Goal: Use online tool/utility: Use online tool/utility

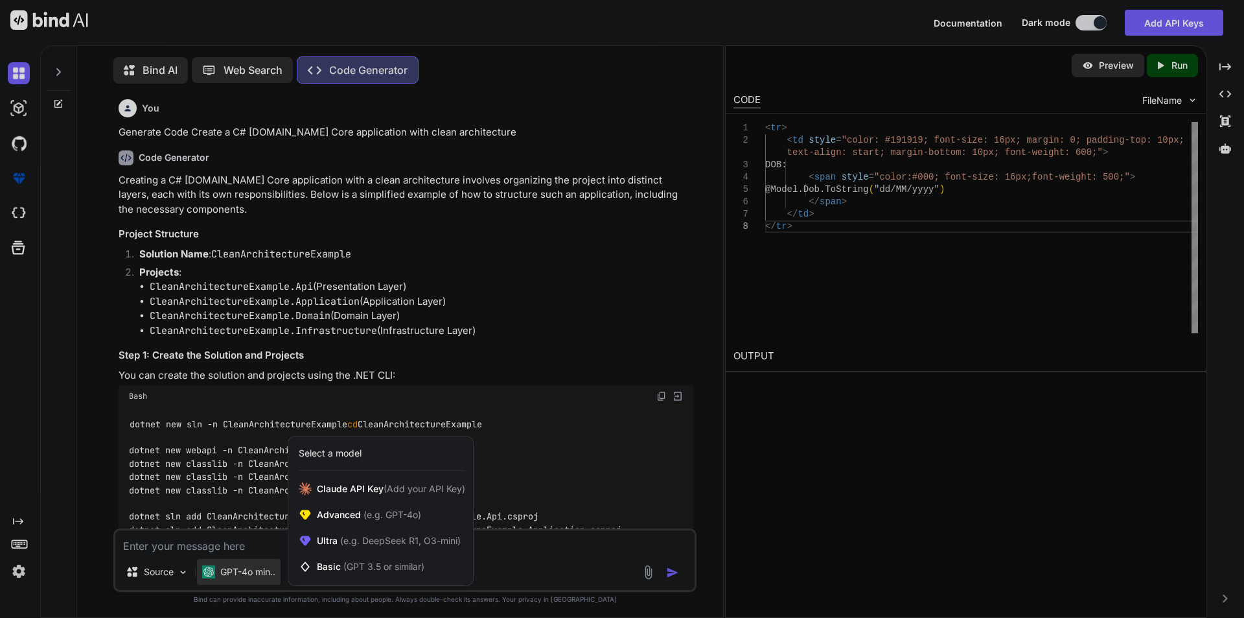
scroll to position [3909, 0]
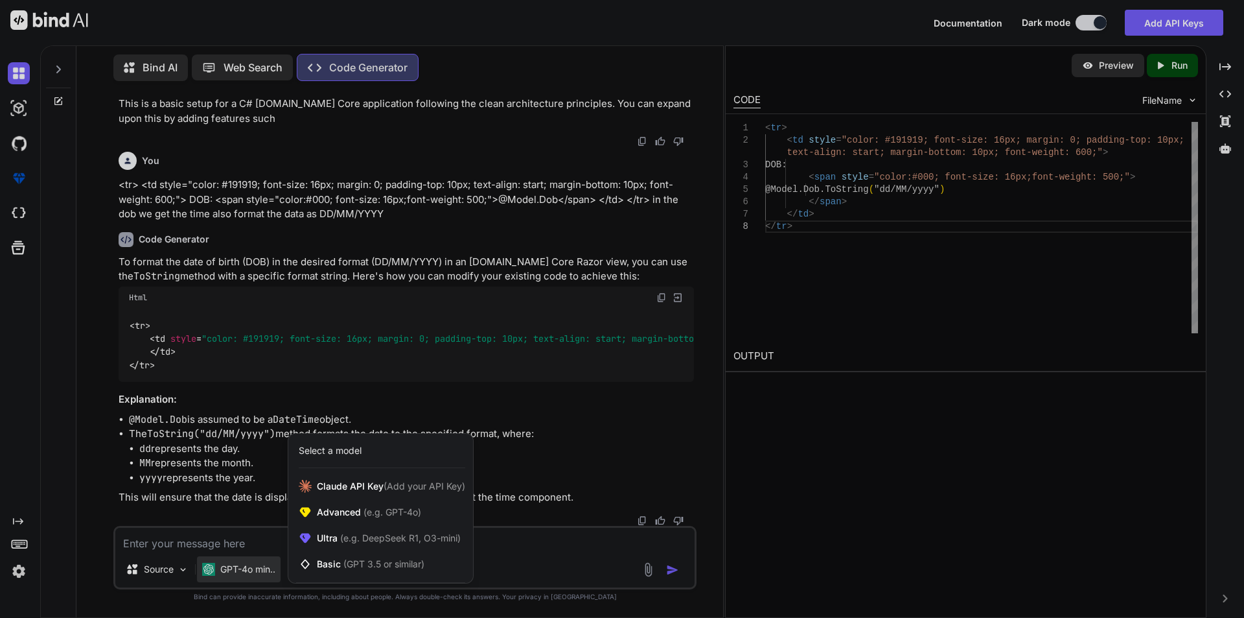
click at [202, 544] on div at bounding box center [622, 309] width 1244 height 618
type textarea "x"
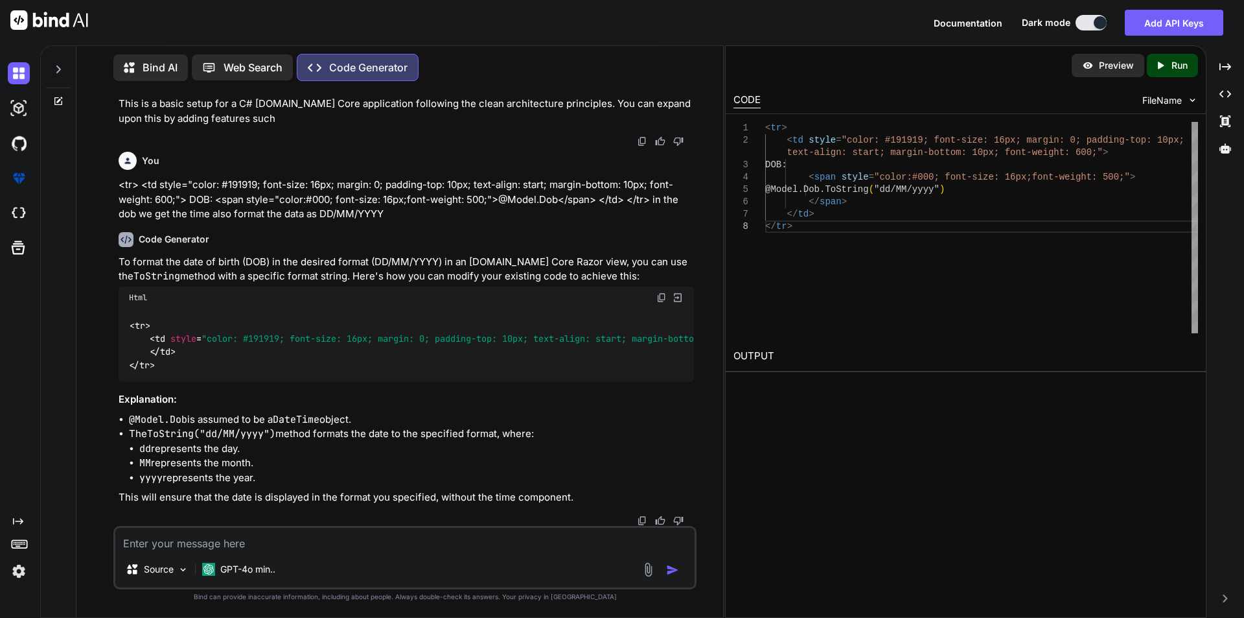
click at [202, 543] on textarea at bounding box center [404, 539] width 579 height 23
paste textarea "var faxTemplate = new FaxRefllTemplateModel { OrderNumber = order.OrderNumber, …"
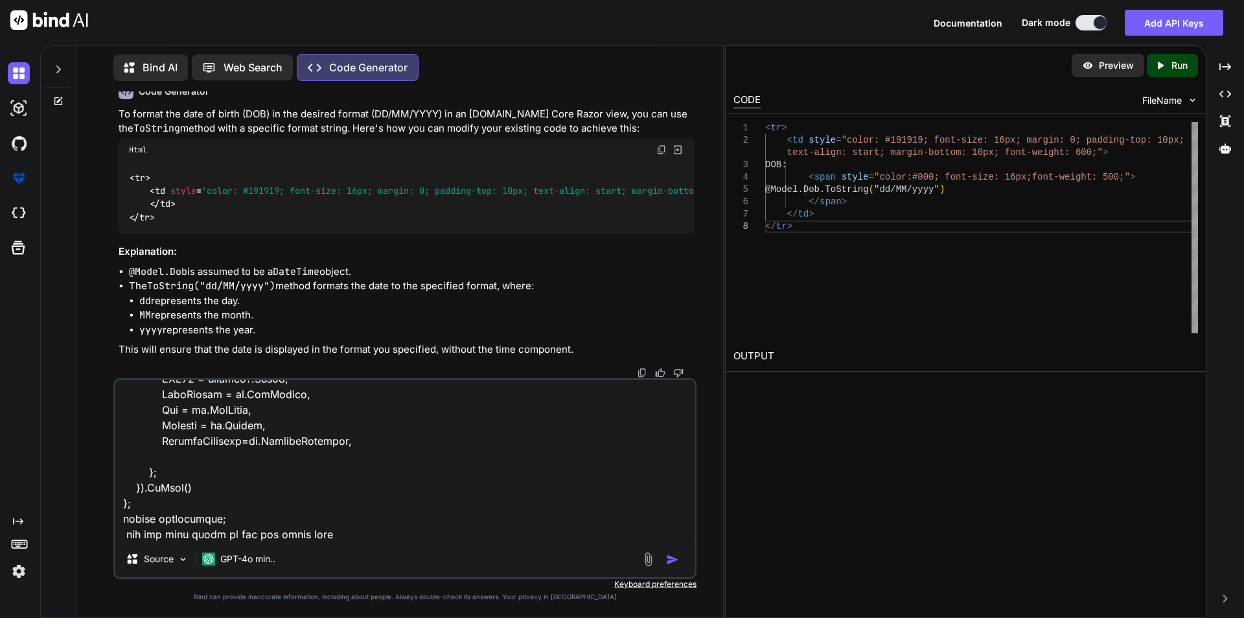
type textarea "var faxTemplate = new FaxRefllTemplateModel { OrderNumber = order.OrderNumber, …"
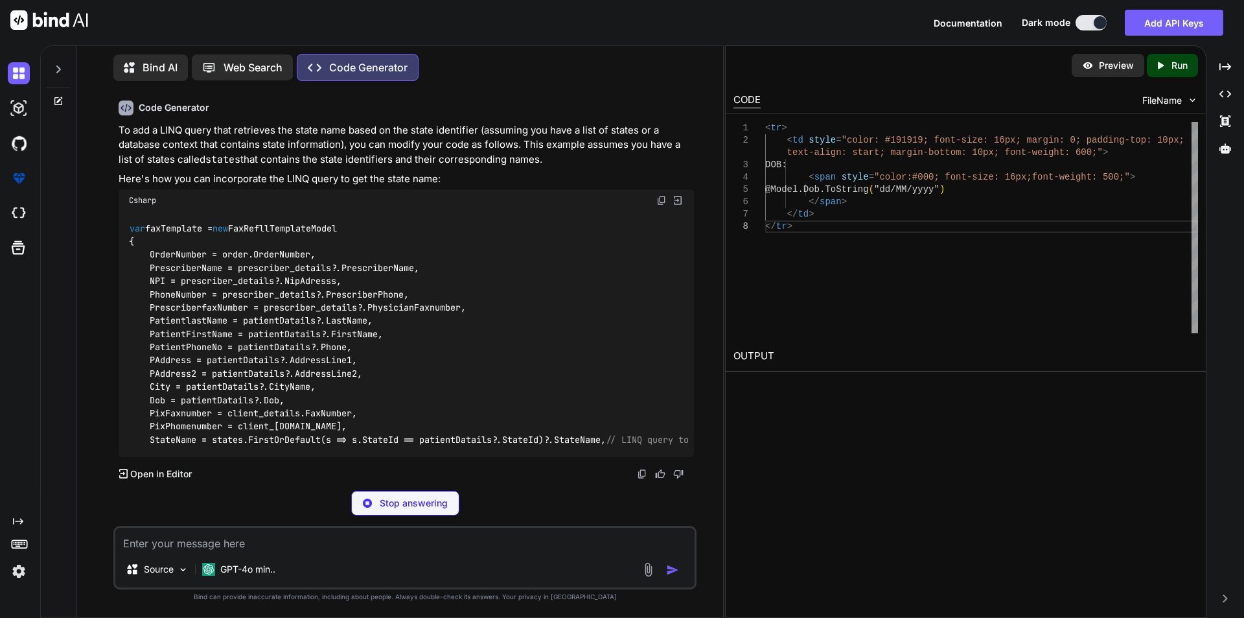
scroll to position [4555, 0]
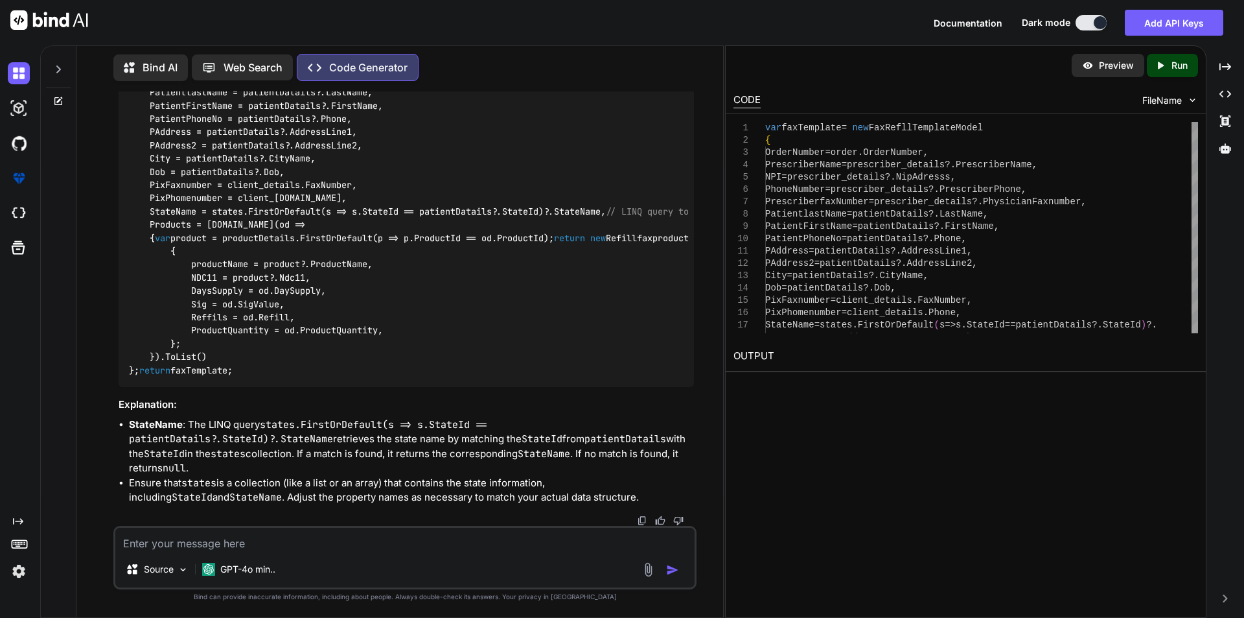
drag, startPoint x: 614, startPoint y: 423, endPoint x: 229, endPoint y: 397, distance: 386.5
click at [147, 377] on code "var faxTemplate = new FaxRefllTemplateModel { OrderNumber = order.OrderNumber, …" at bounding box center [645, 186] width 1032 height 384
click at [145, 132] on code "var faxTemplate = new FaxRefllTemplateModel { OrderNumber = order.OrderNumber, …" at bounding box center [645, 186] width 1032 height 384
drag, startPoint x: 150, startPoint y: 144, endPoint x: 181, endPoint y: 143, distance: 30.5
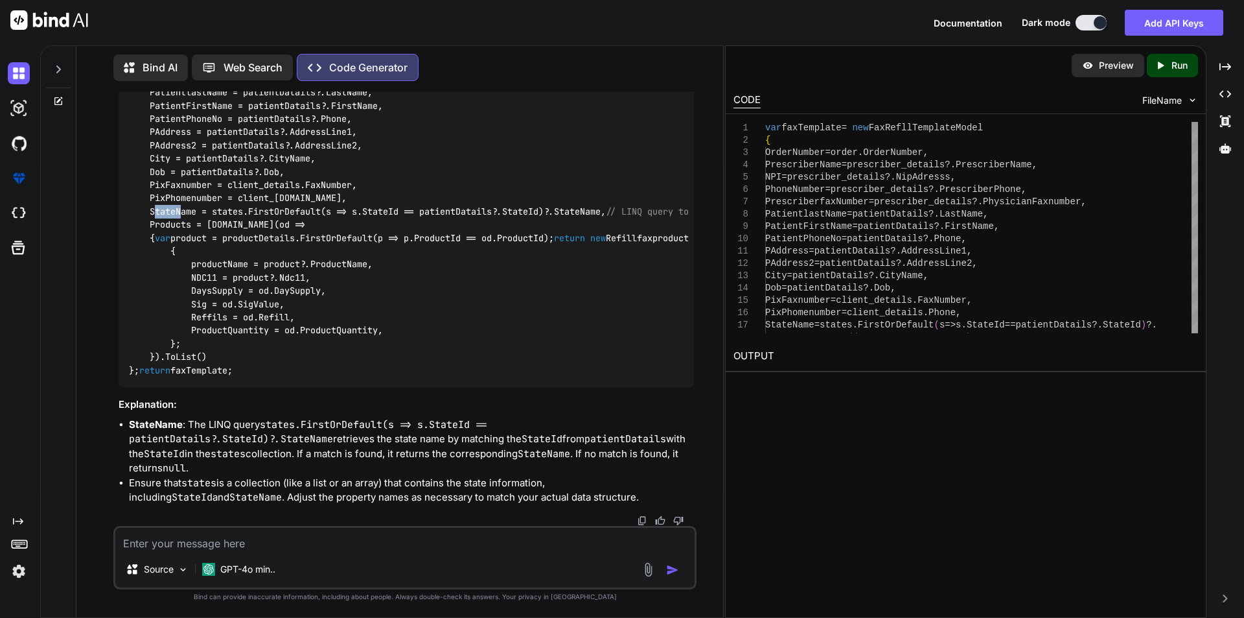
click at [181, 143] on code "var faxTemplate = new FaxRefllTemplateModel { OrderNumber = order.OrderNumber, …" at bounding box center [645, 186] width 1032 height 384
drag, startPoint x: 214, startPoint y: 145, endPoint x: 614, endPoint y: 142, distance: 400.6
click at [614, 142] on code "var faxTemplate = new FaxRefllTemplateModel { OrderNumber = order.OrderNumber, …" at bounding box center [645, 186] width 1032 height 384
copy code "states.FirstOrDefault(s => s.StateId == patientDatails?.StateId)?.StateName,"
click at [193, 550] on textarea at bounding box center [404, 539] width 579 height 23
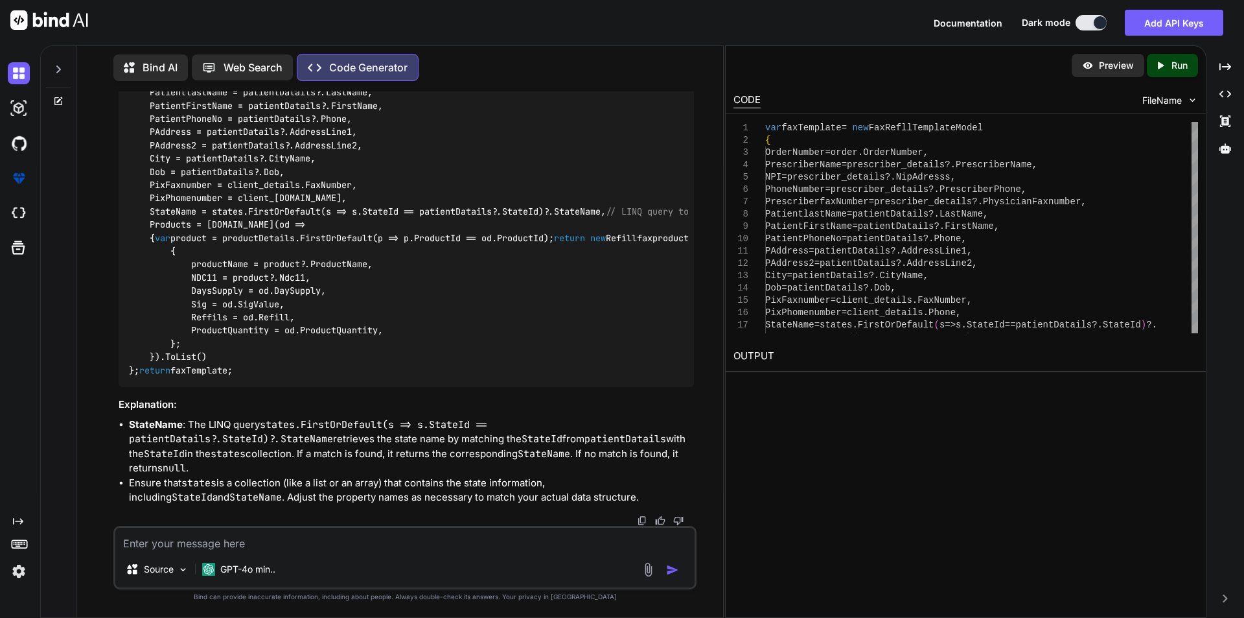
paste textarea "<tr> <td style="color: #191919; font-size: 16px; margin: 0; padding-top: 10px; …"
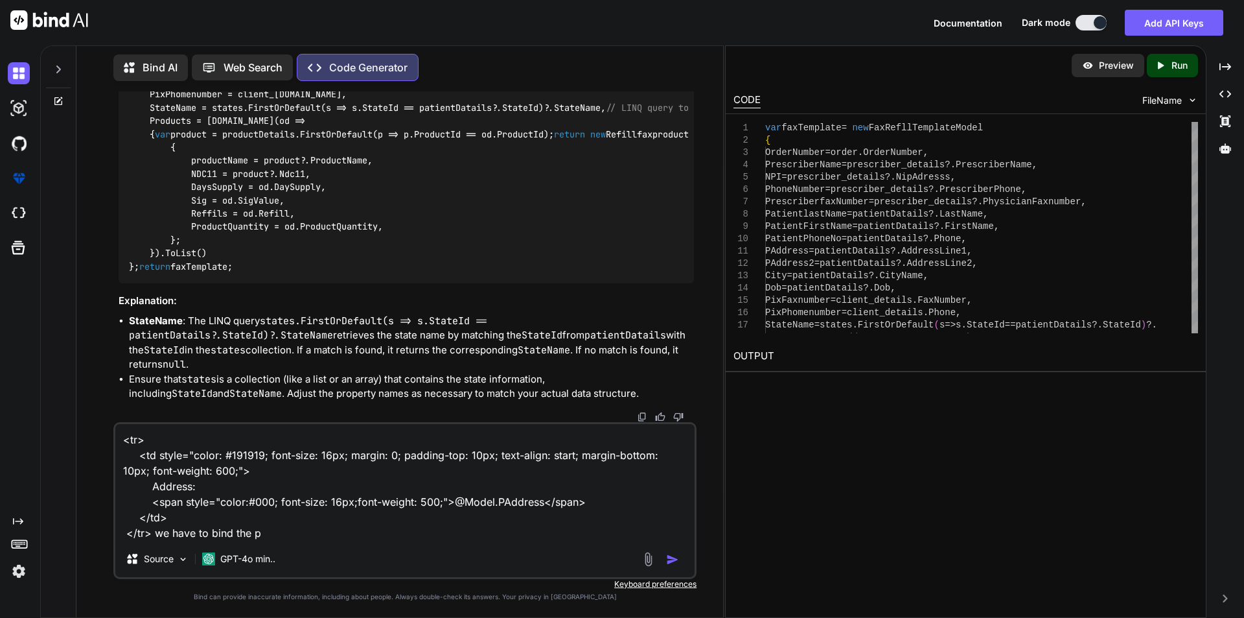
click at [254, 532] on textarea "<tr> <td style="color: #191919; font-size: 16px; margin: 0; padding-top: 10px; …" at bounding box center [404, 482] width 579 height 117
click at [254, 531] on textarea "<tr> <td style="color: #191919; font-size: 16px; margin: 0; padding-top: 10px; …" at bounding box center [404, 482] width 579 height 117
paste textarea "PAddress"
type textarea "<tr> <td style="color: #191919; font-size: 16px; margin: 0; padding-top: 10px; …"
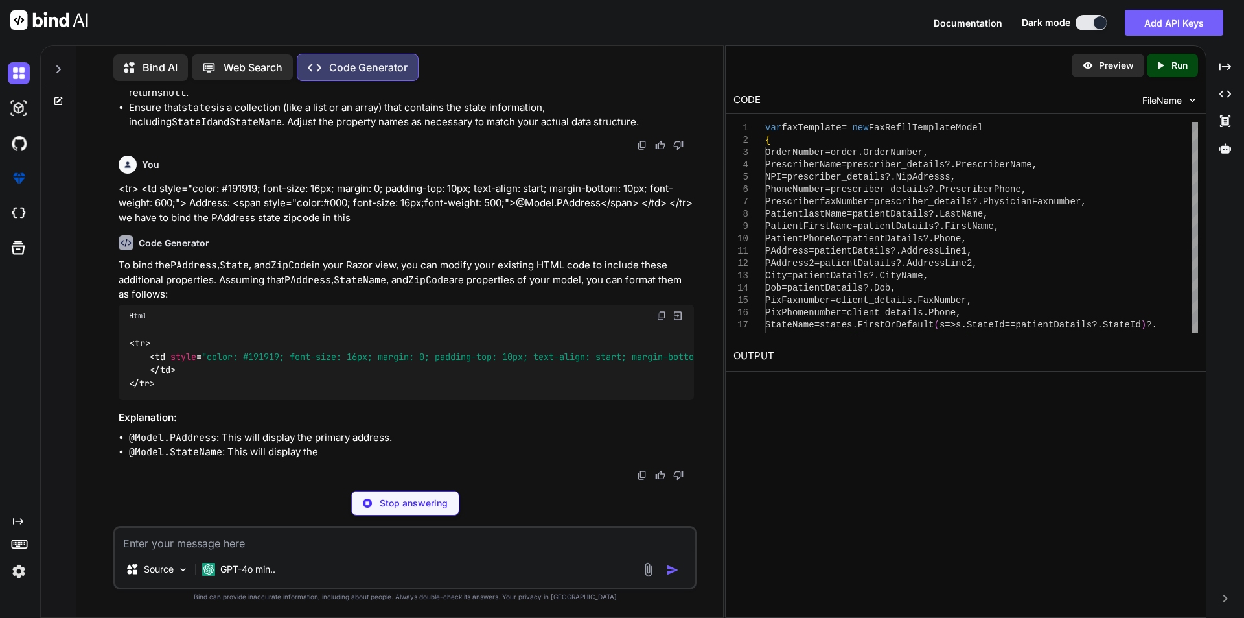
scroll to position [5197, 0]
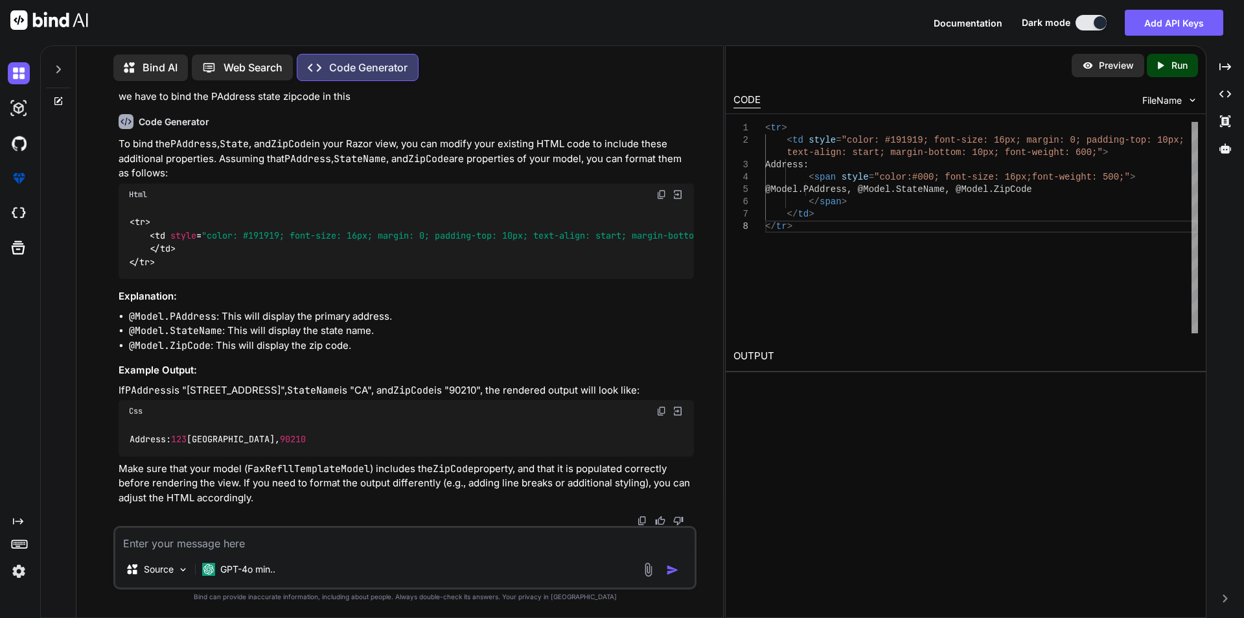
click at [167, 542] on textarea at bounding box center [404, 539] width 579 height 23
paste textarea "public async Task<dynamic> GetPatient(string id) { var patient = await _dbConte…"
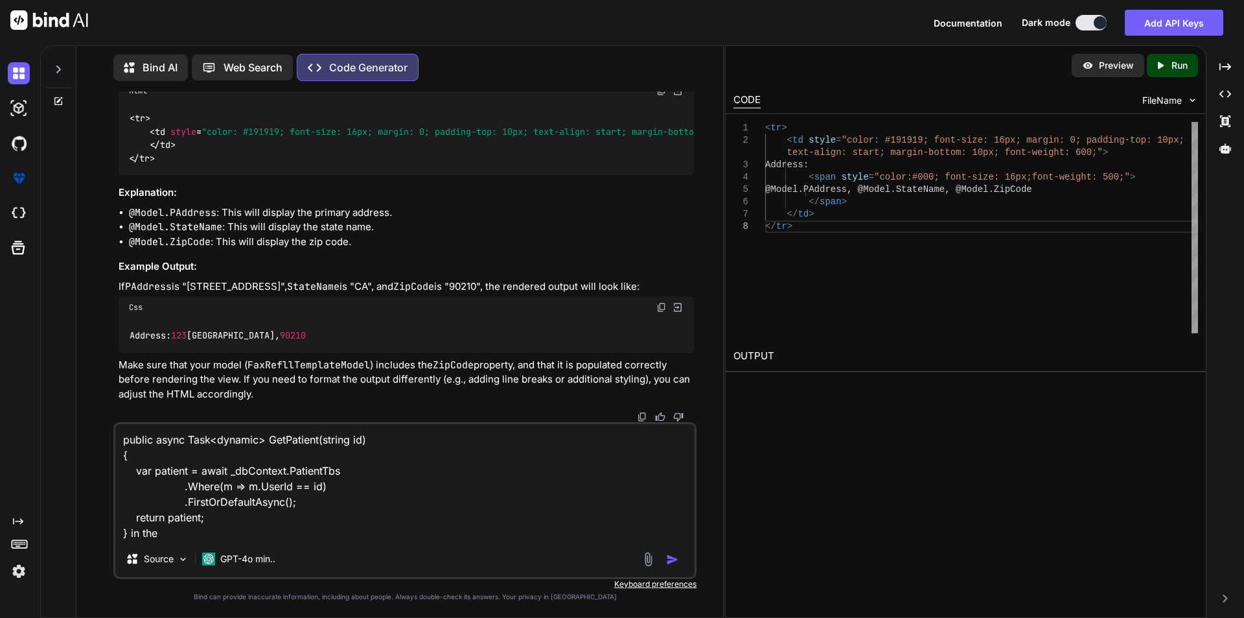
click at [159, 471] on textarea "public async Task<dynamic> GetPatient(string id) { var patient = await _dbConte…" at bounding box center [404, 482] width 579 height 117
drag, startPoint x: 159, startPoint y: 471, endPoint x: 261, endPoint y: 486, distance: 102.9
click at [162, 471] on textarea "public async Task<dynamic> GetPatient(string id) { var patient = await _dbConte…" at bounding box center [404, 482] width 579 height 117
click at [194, 536] on textarea "public async Task<dynamic> GetPatient(string id) { var patient = await _dbConte…" at bounding box center [404, 482] width 579 height 117
paste textarea "patient"
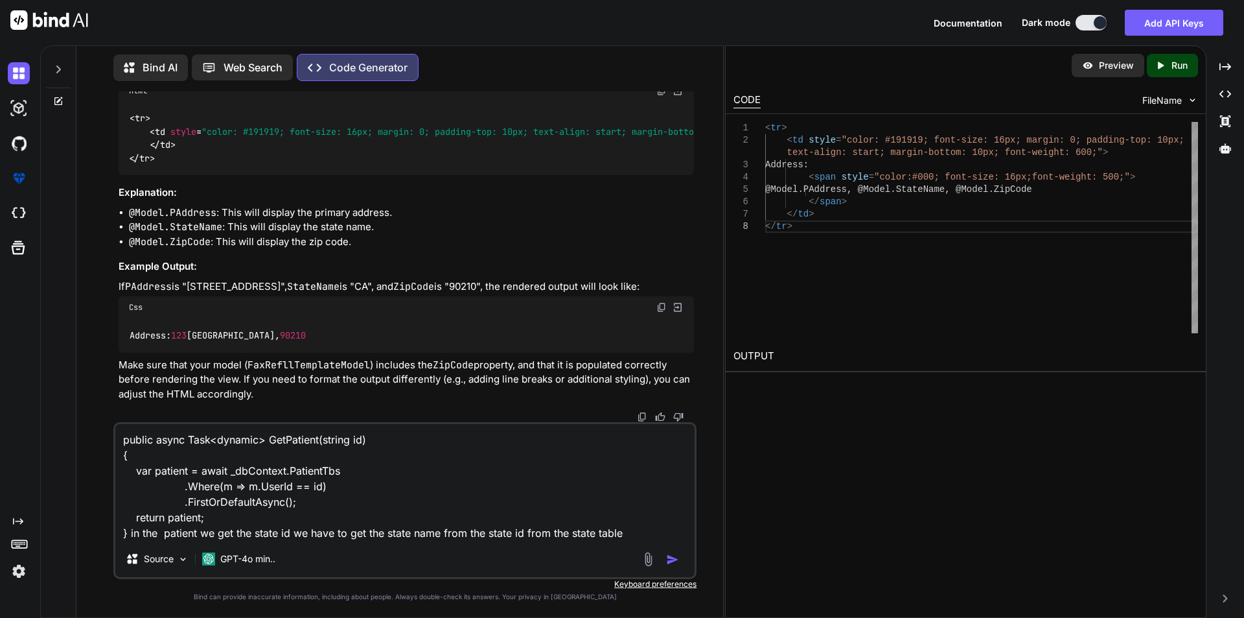
type textarea "public async Task<dynamic> GetPatient(string id) { var patient = await _dbConte…"
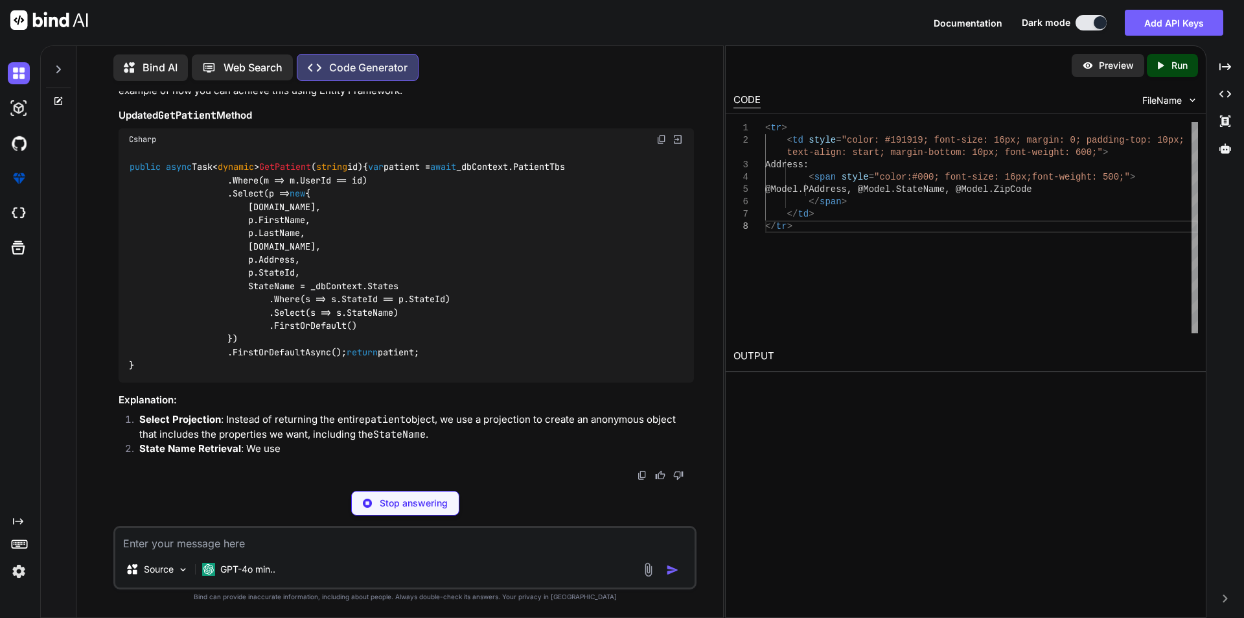
scroll to position [6034, 0]
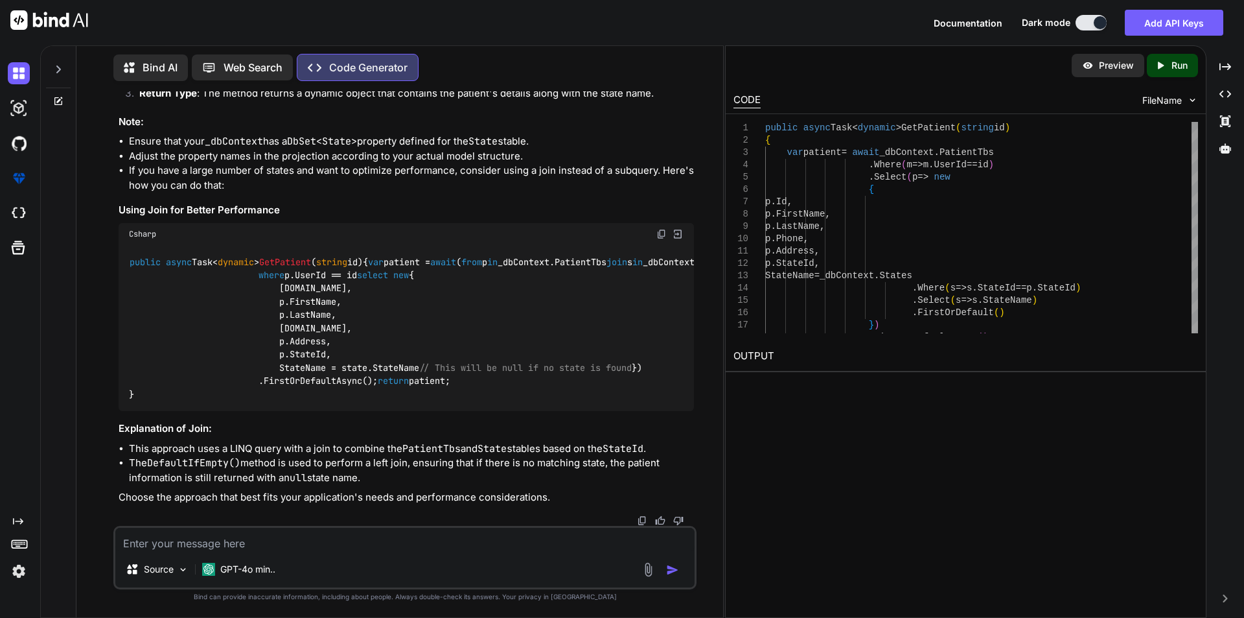
click at [34, 90] on div at bounding box center [21, 73] width 27 height 35
click at [26, 80] on img at bounding box center [19, 73] width 22 height 22
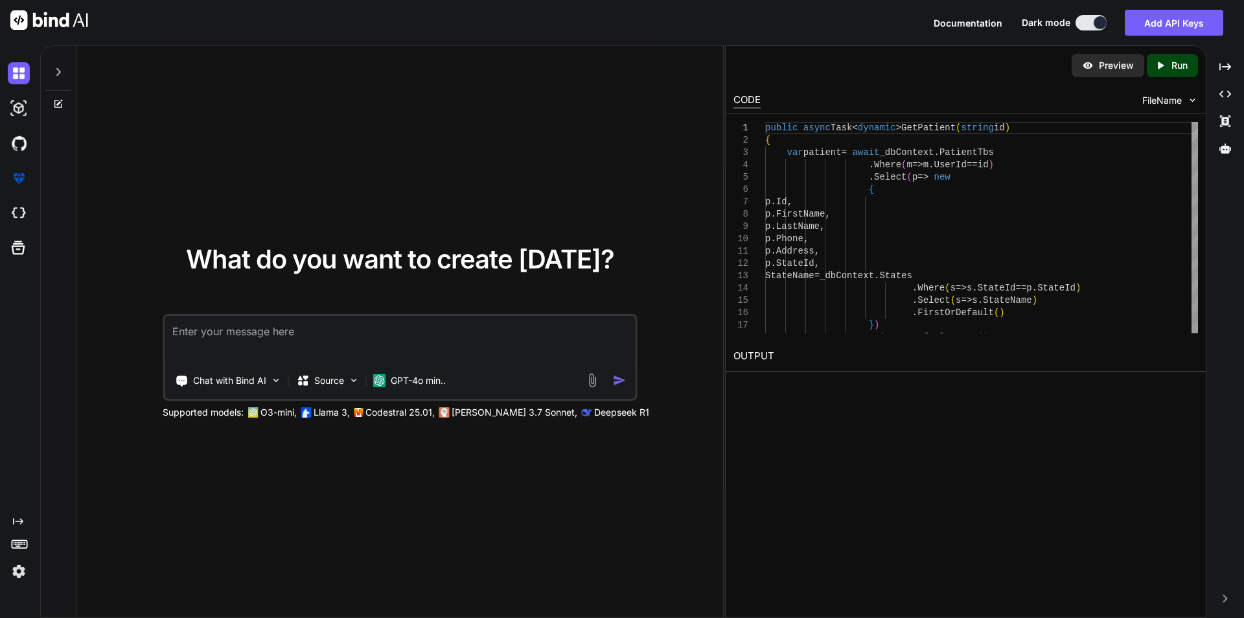
click at [218, 347] on textarea at bounding box center [400, 340] width 471 height 48
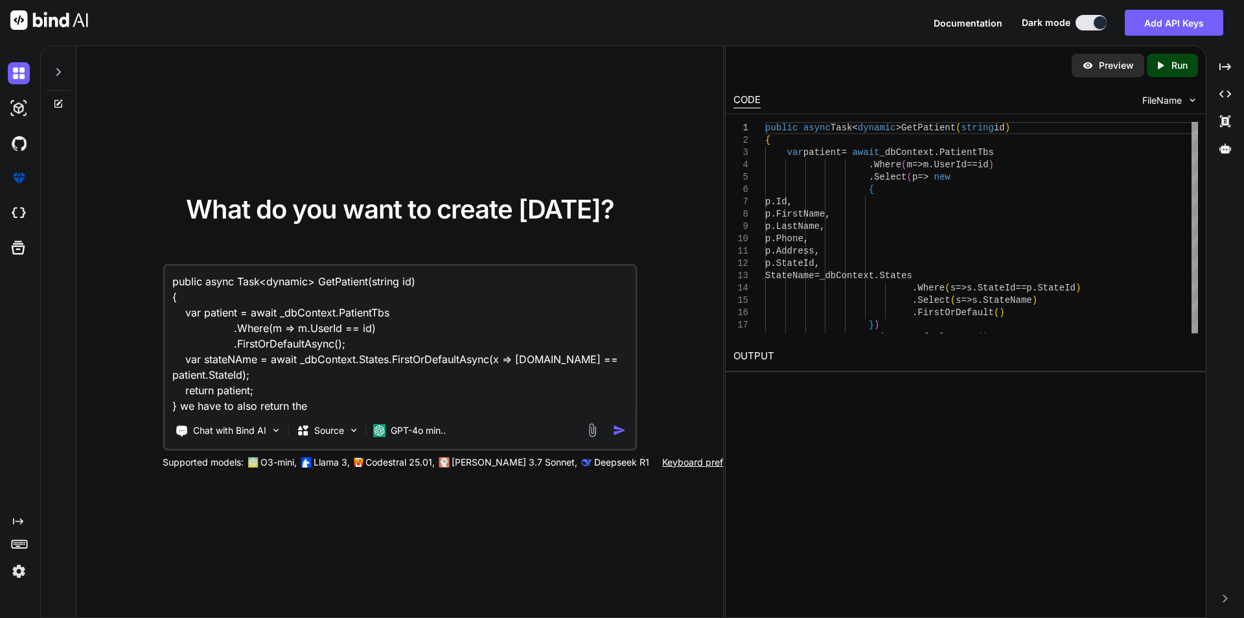
click at [216, 367] on textarea "public async Task<dynamic> GetPatient(string id) { var patient = await _dbConte…" at bounding box center [400, 340] width 471 height 148
click at [216, 364] on textarea "public async Task<dynamic> GetPatient(string id) { var patient = await _dbConte…" at bounding box center [400, 340] width 471 height 148
click at [351, 415] on div "public async Task<dynamic> GetPatient(string id) { var patient = await _dbConte…" at bounding box center [400, 357] width 474 height 187
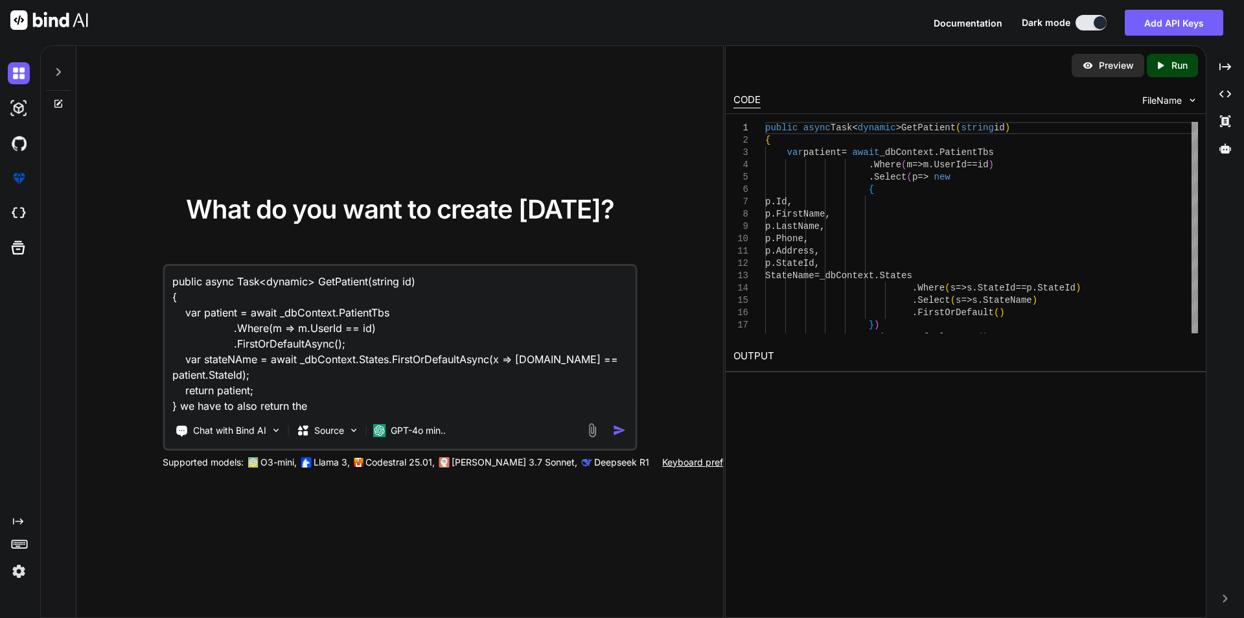
click at [355, 406] on textarea "public async Task<dynamic> GetPatient(string id) { var patient = await _dbConte…" at bounding box center [400, 340] width 471 height 148
paste textarea "stateNAme"
click at [227, 388] on textarea "public async Task<dynamic> GetPatient(string id) { var patient = await _dbConte…" at bounding box center [400, 340] width 471 height 148
drag, startPoint x: 227, startPoint y: 388, endPoint x: 427, endPoint y: 382, distance: 200.4
click at [227, 389] on textarea "public async Task<dynamic> GetPatient(string id) { var patient = await _dbConte…" at bounding box center [400, 340] width 471 height 148
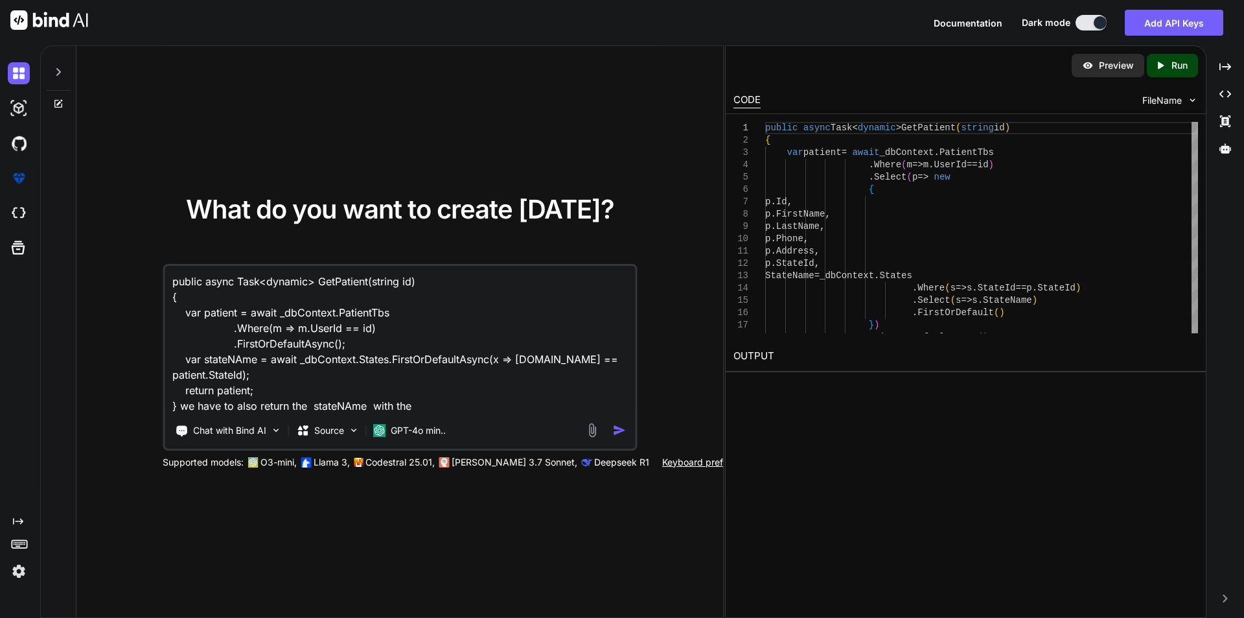
drag, startPoint x: 421, startPoint y: 402, endPoint x: 433, endPoint y: 406, distance: 12.7
click at [421, 402] on textarea "public async Task<dynamic> GetPatient(string id) { var patient = await _dbConte…" at bounding box center [400, 340] width 471 height 148
paste textarea "patient"
type textarea "public async Task<dynamic> GetPatient(string id) { var patient = await _dbConte…"
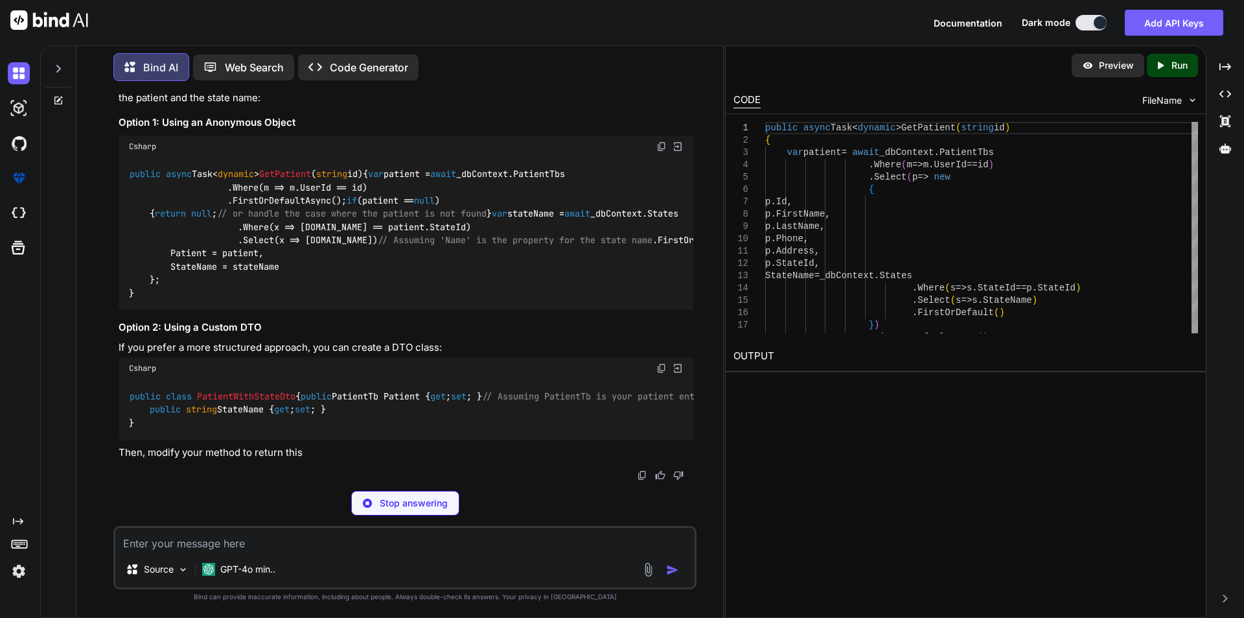
scroll to position [303, 0]
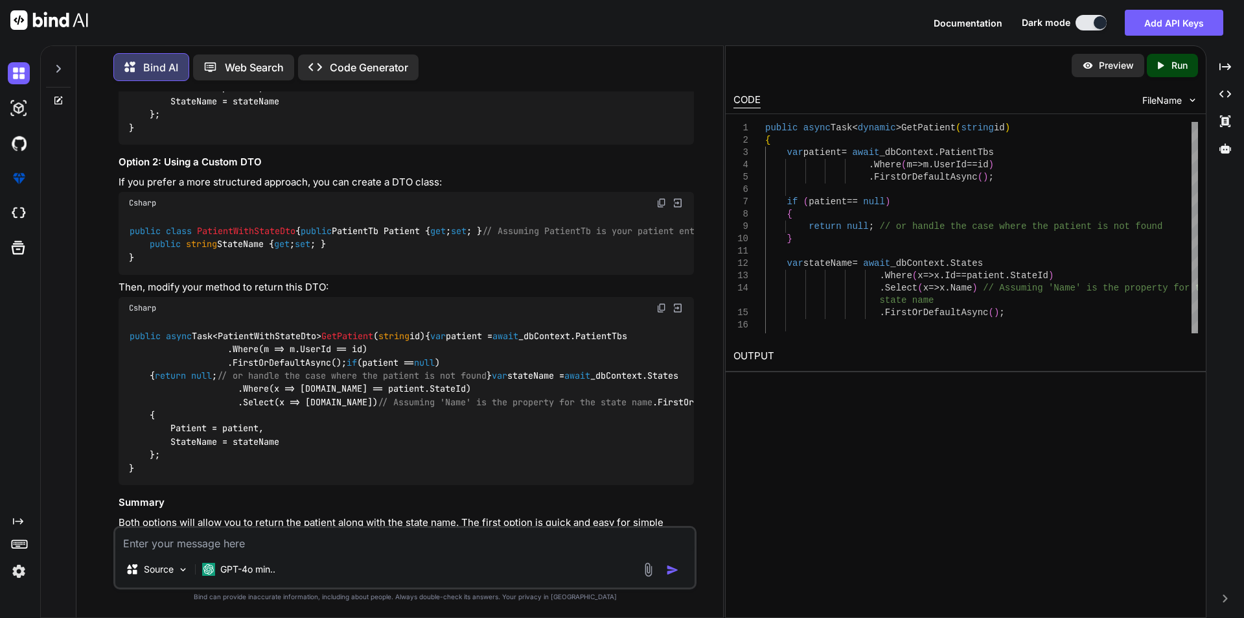
drag, startPoint x: 149, startPoint y: 220, endPoint x: 212, endPoint y: 268, distance: 79.1
click at [212, 145] on div "public async Task< dynamic > GetPatient ( string id ) { var patient = await _db…" at bounding box center [407, 68] width 576 height 153
copy code "return new { Patient = patient, StateName = stateName };"
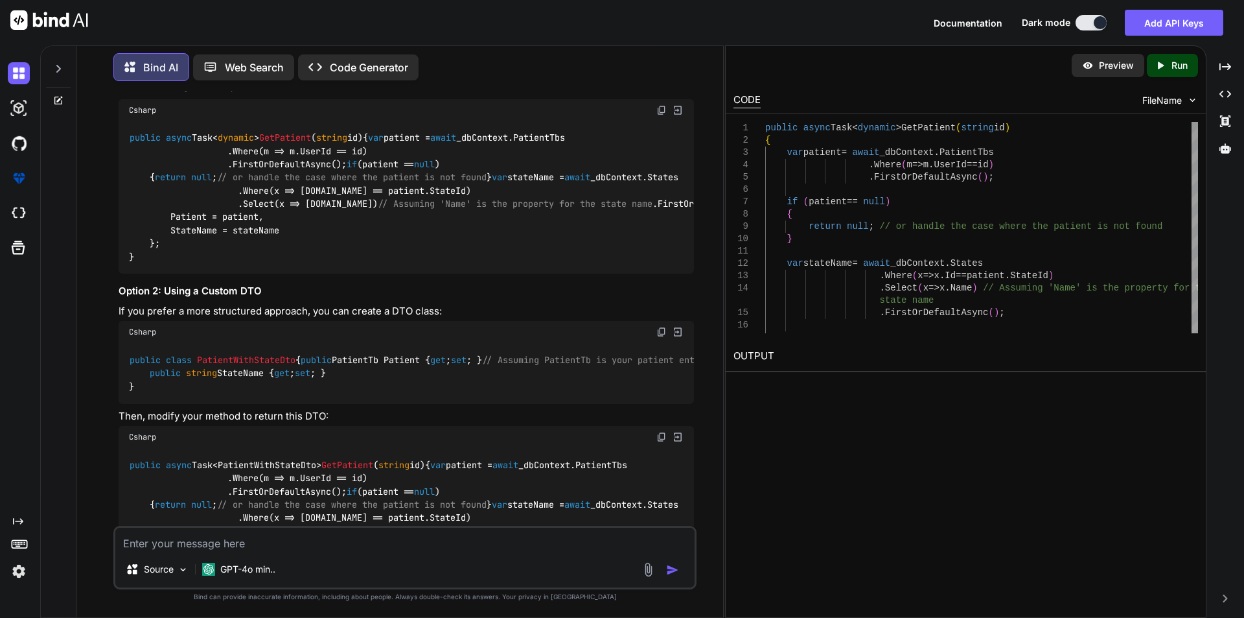
scroll to position [174, 0]
drag, startPoint x: 364, startPoint y: 324, endPoint x: 142, endPoint y: 281, distance: 226.4
click at [142, 275] on div "public async Task< dynamic > GetPatient ( string id ) { var patient = await _db…" at bounding box center [407, 198] width 576 height 153
click at [358, 275] on div "public async Task< dynamic > GetPatient ( string id ) { var patient = await _db…" at bounding box center [407, 198] width 576 height 153
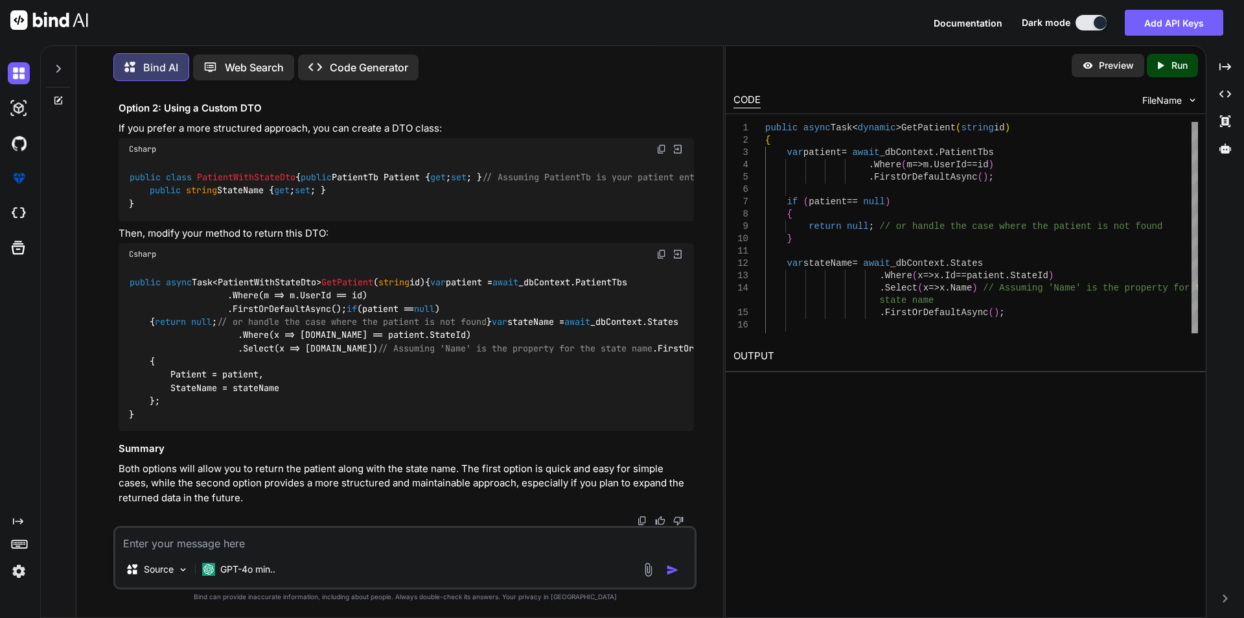
scroll to position [428, 0]
